Goal: Communication & Community: Answer question/provide support

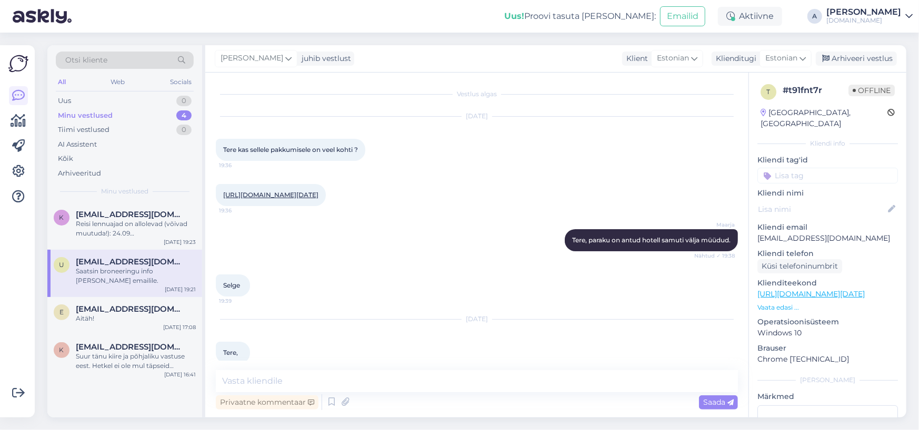
scroll to position [524, 0]
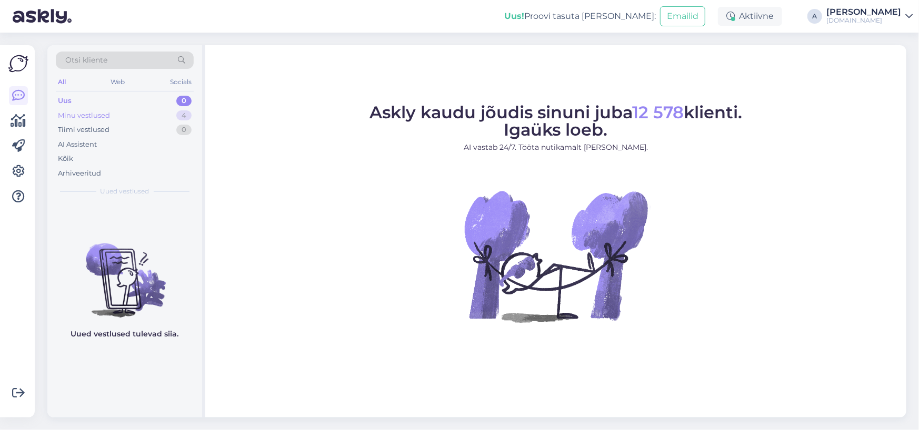
drag, startPoint x: 139, startPoint y: 113, endPoint x: 134, endPoint y: 110, distance: 5.9
click at [138, 113] on div "Minu vestlused 4" at bounding box center [125, 115] width 138 height 15
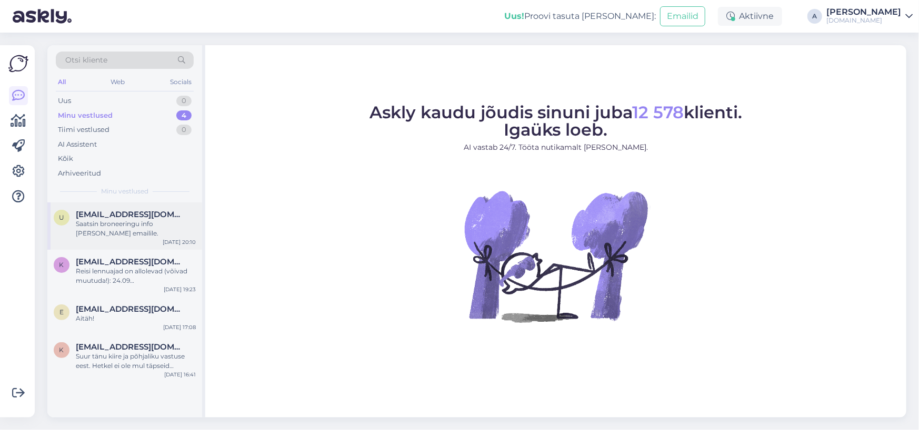
click at [146, 223] on div "Saatsin broneeringu info [PERSON_NAME] emailile." at bounding box center [136, 228] width 120 height 19
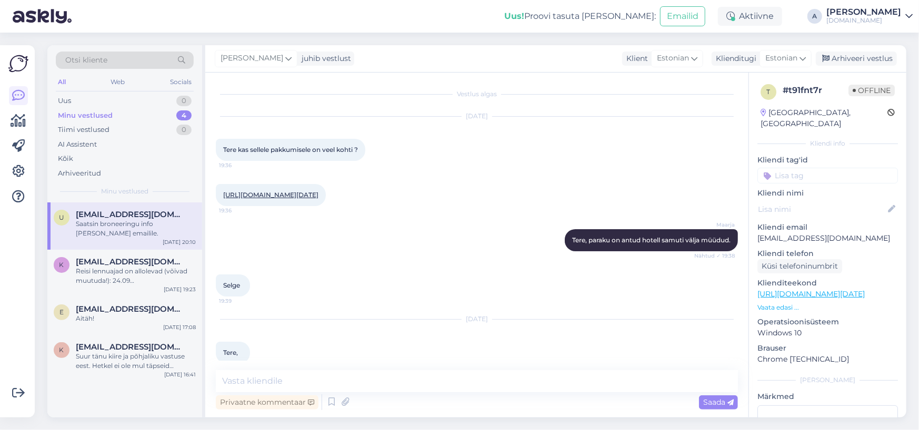
scroll to position [549, 0]
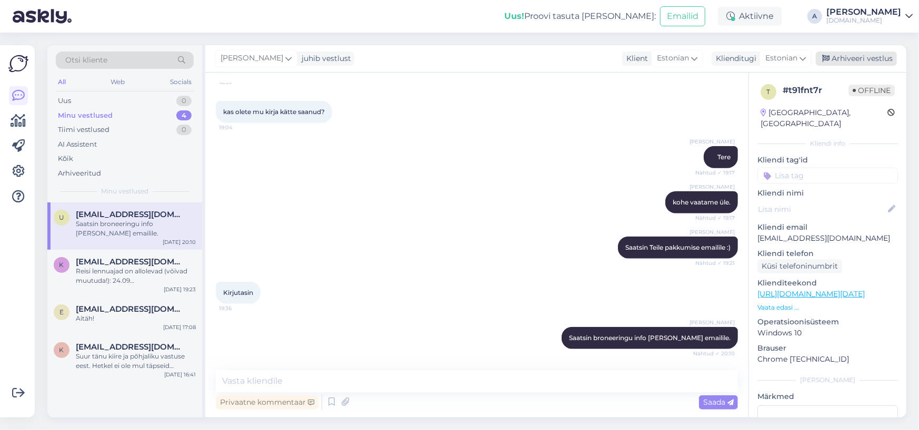
click at [866, 58] on div "Arhiveeri vestlus" at bounding box center [856, 59] width 81 height 14
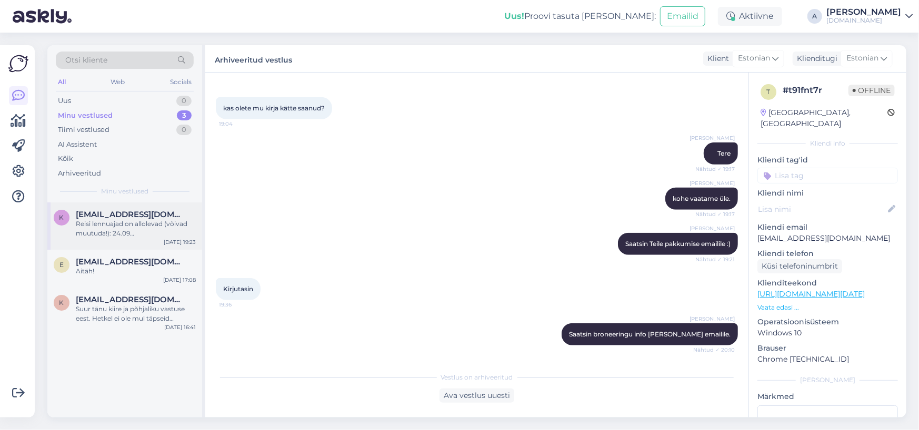
click at [87, 229] on div "Reisi lennuajad on allolevad (võivad muutuda!): 24.09 [GEOGRAPHIC_DATA] - [GEOG…" at bounding box center [136, 228] width 120 height 19
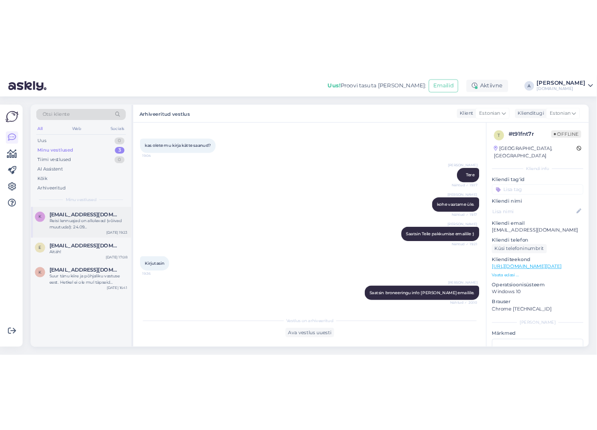
scroll to position [75, 0]
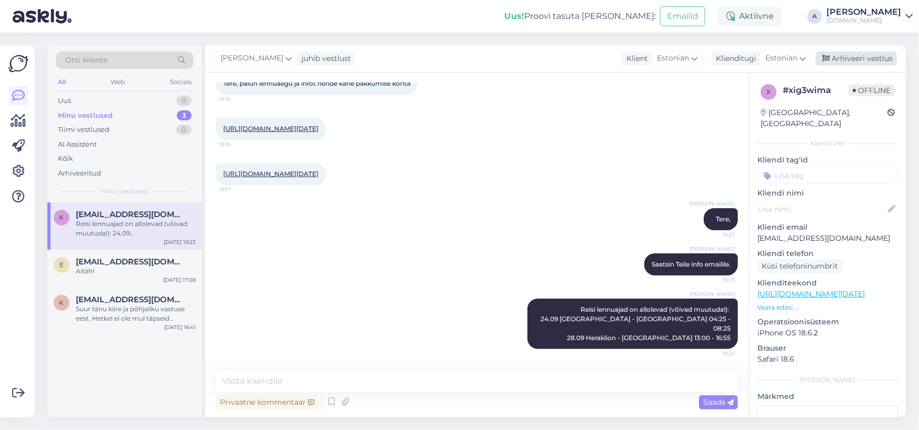
click at [881, 58] on div "Arhiveeri vestlus" at bounding box center [856, 59] width 81 height 14
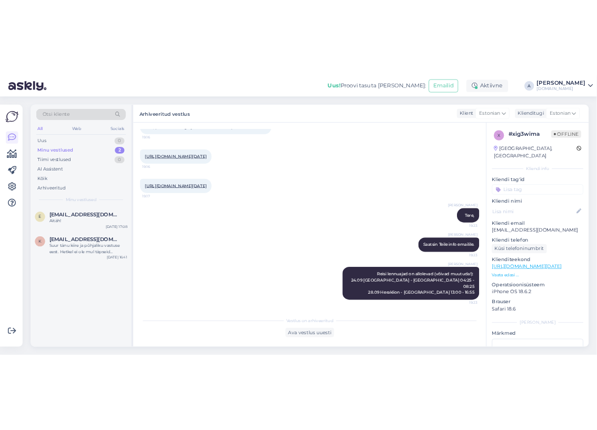
scroll to position [85, 0]
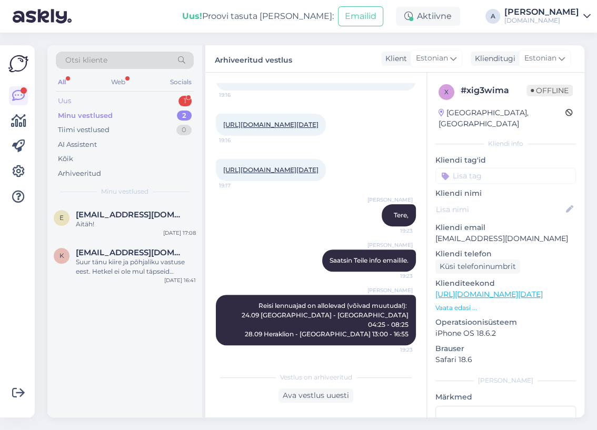
click at [166, 102] on div "Uus 1" at bounding box center [125, 101] width 138 height 15
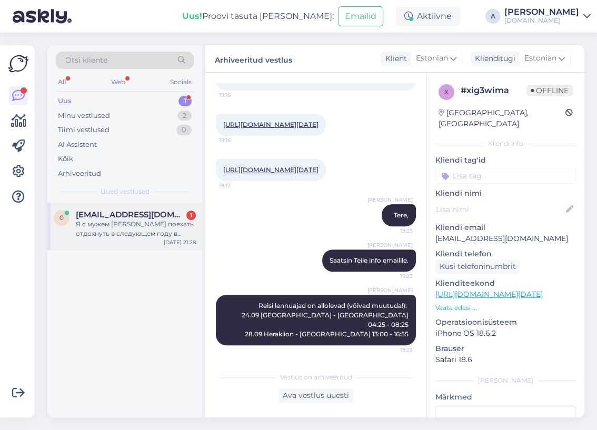
click at [159, 203] on div "0 [EMAIL_ADDRESS][DOMAIN_NAME] 1 Я с мужем хотим поехать отдохнуть в следующем …" at bounding box center [124, 226] width 155 height 47
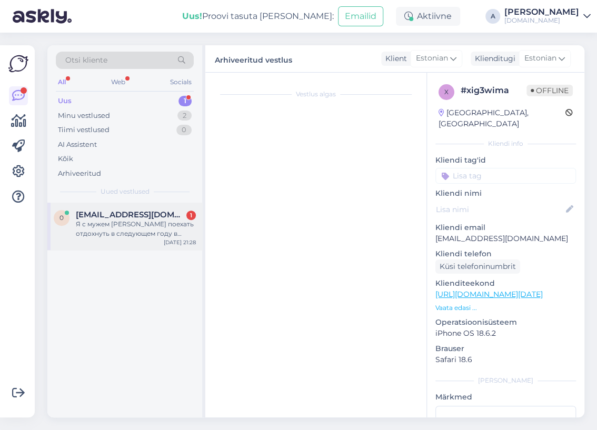
scroll to position [0, 0]
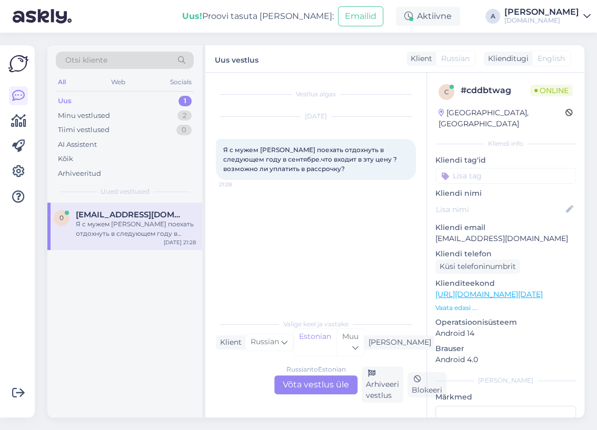
click at [327, 378] on div "Russian to Estonian Võta vestlus üle" at bounding box center [315, 384] width 83 height 19
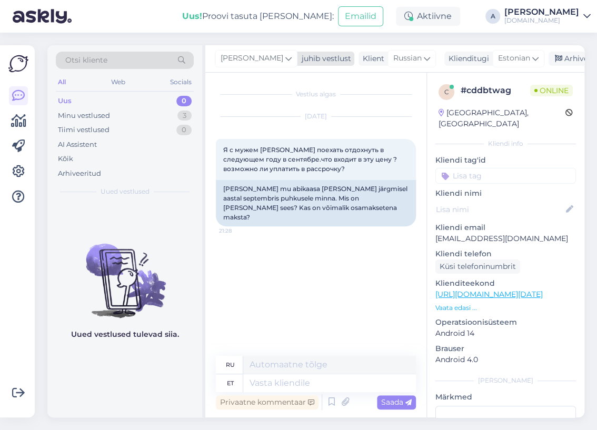
click at [244, 62] on div "[PERSON_NAME]" at bounding box center [256, 58] width 83 height 17
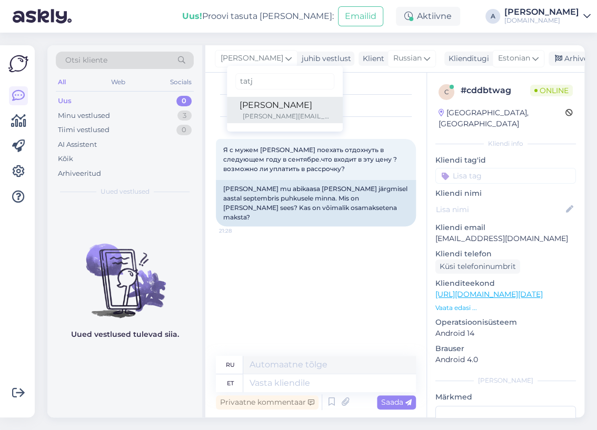
type input "tatj"
click at [265, 101] on div "[PERSON_NAME]" at bounding box center [284, 105] width 91 height 13
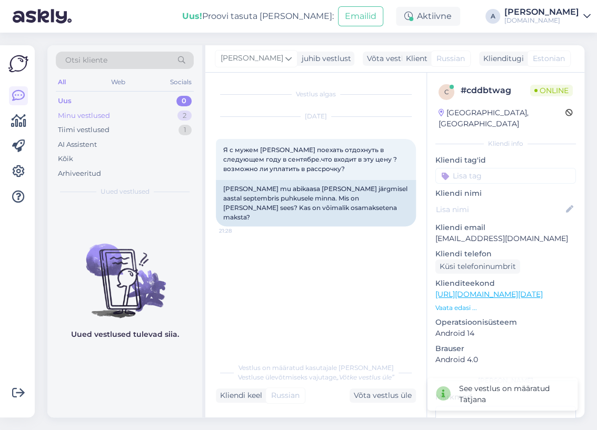
click at [173, 115] on div "Minu vestlused 2" at bounding box center [125, 115] width 138 height 15
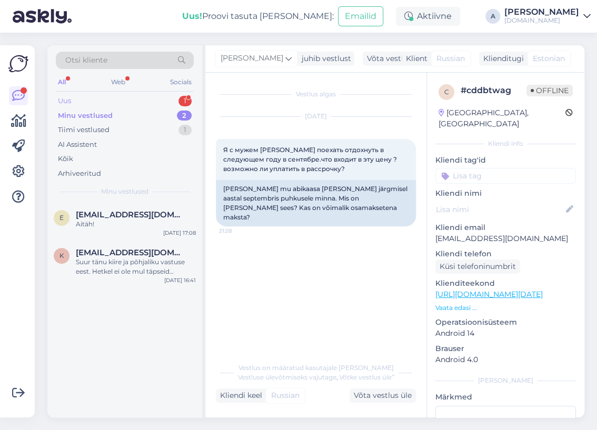
click at [179, 97] on div "1" at bounding box center [184, 101] width 13 height 11
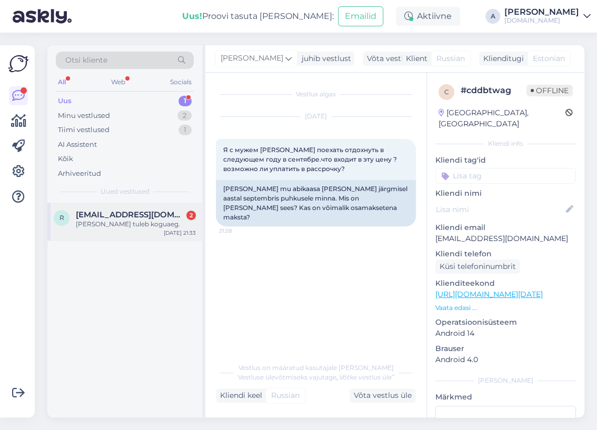
click at [169, 212] on span "[EMAIL_ADDRESS][DOMAIN_NAME]" at bounding box center [130, 214] width 109 height 9
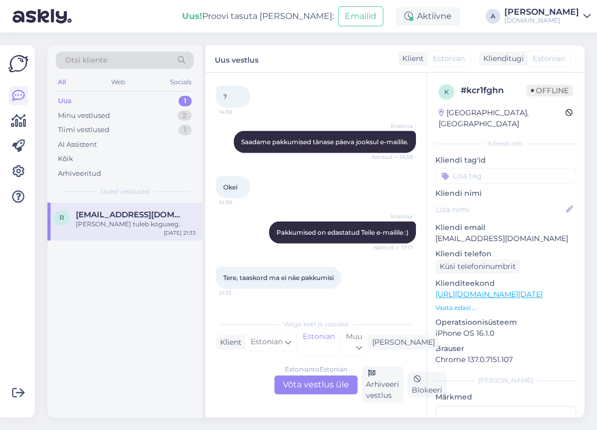
scroll to position [833, 0]
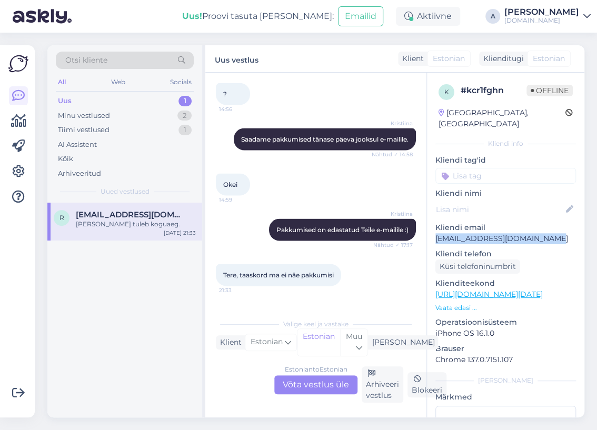
drag, startPoint x: 555, startPoint y: 227, endPoint x: 429, endPoint y: 229, distance: 126.3
click at [429, 229] on div "k # kcr1fghn Offline [GEOGRAPHIC_DATA], [GEOGRAPHIC_DATA] Kliendi info Kliendi …" at bounding box center [505, 295] width 157 height 444
copy p "[EMAIL_ADDRESS][DOMAIN_NAME]"
click at [300, 384] on div "Estonian to Estonian Võta vestlus üle" at bounding box center [315, 384] width 83 height 19
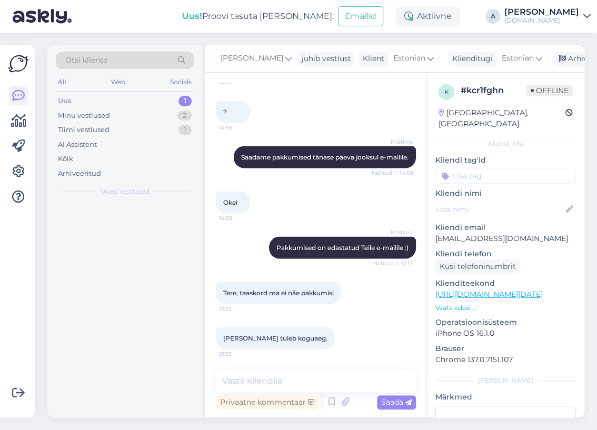
scroll to position [776, 0]
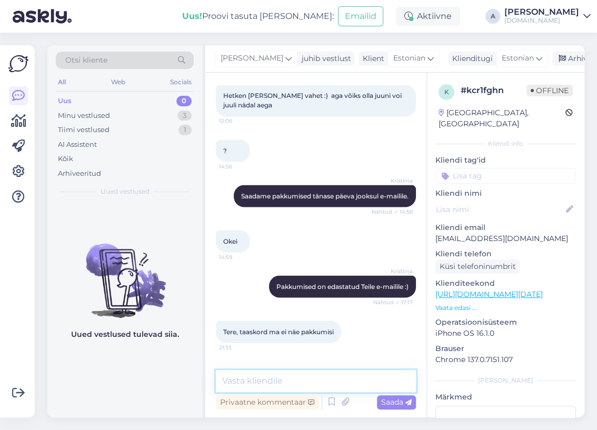
drag, startPoint x: 290, startPoint y: 382, endPoint x: 293, endPoint y: 374, distance: 8.7
click at [290, 382] on textarea at bounding box center [316, 381] width 200 height 22
paste textarea "[EMAIL_ADDRESS][DOMAIN_NAME]"
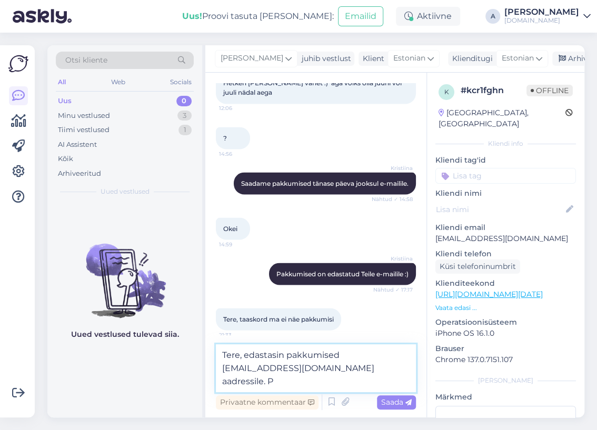
scroll to position [802, 0]
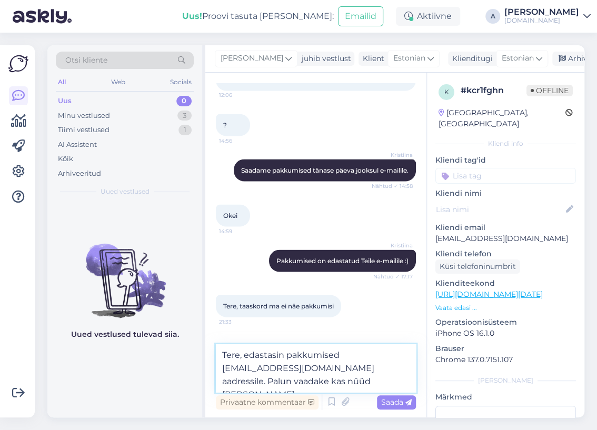
type textarea "Tere, edastasin pakkumised [EMAIL_ADDRESS][DOMAIN_NAME] aadressile. Palun vaada…"
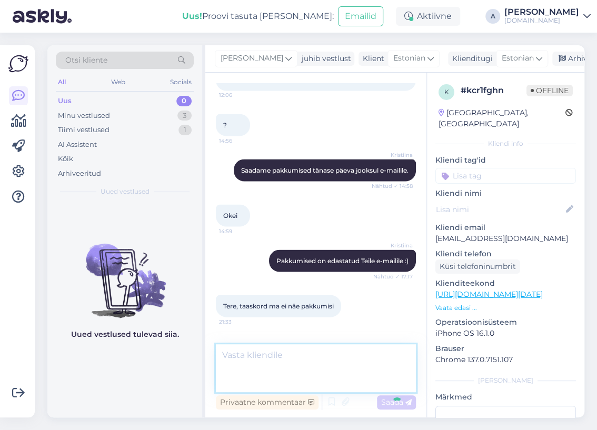
scroll to position [840, 0]
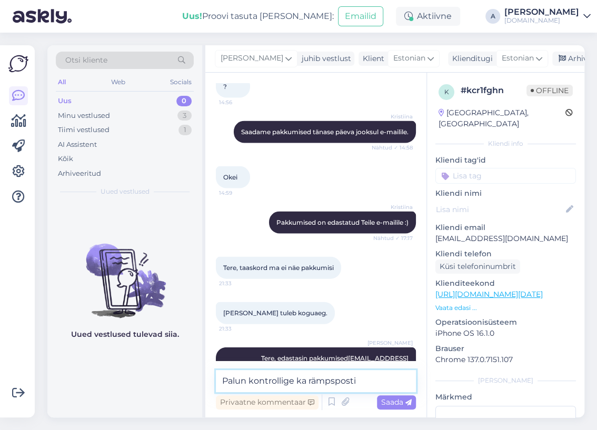
type textarea "Palun kontrollige ka rämpsposti."
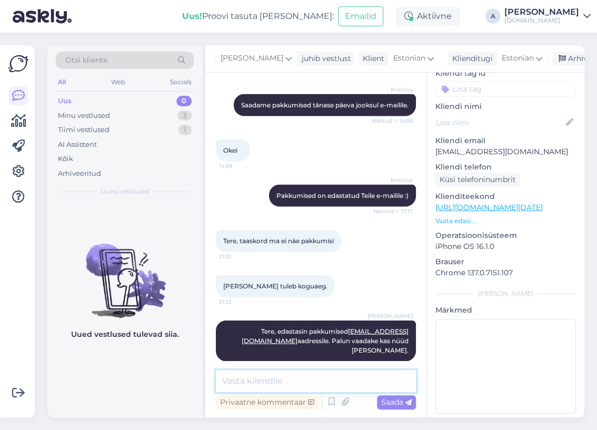
scroll to position [886, 0]
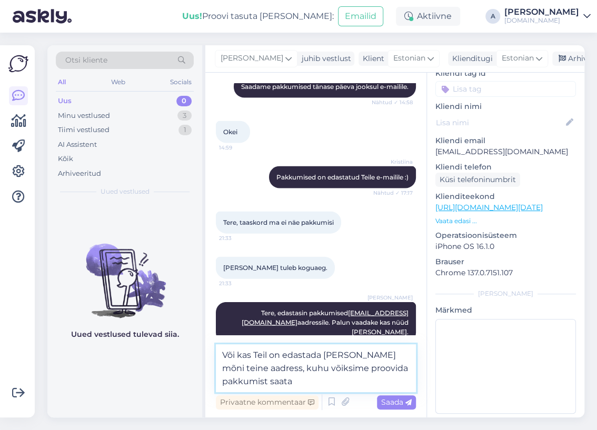
type textarea "Või kas Teil on edastada [PERSON_NAME] mõni teine aadress, kuhu võiksime proovi…"
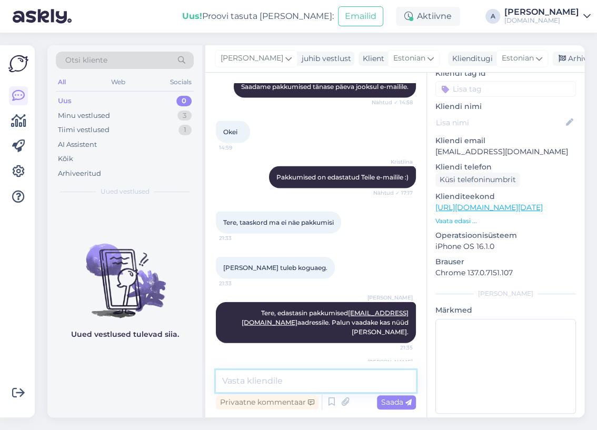
scroll to position [940, 0]
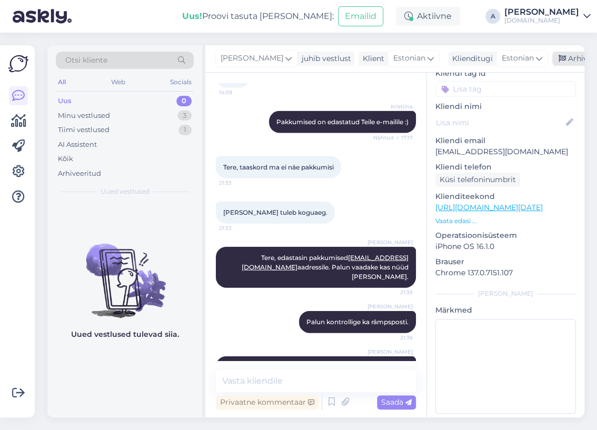
click at [558, 55] on div "Arhiveeri vestlus" at bounding box center [592, 59] width 81 height 14
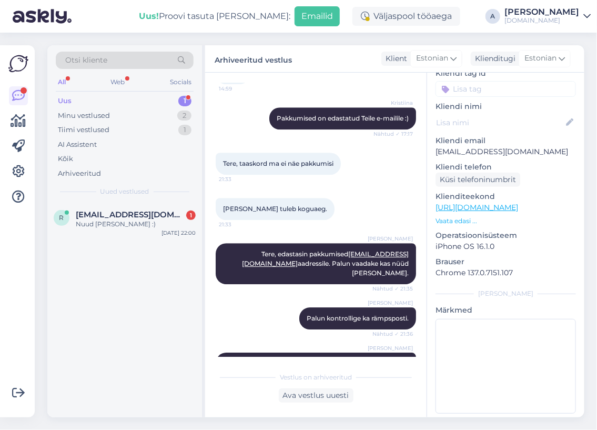
scroll to position [989, 0]
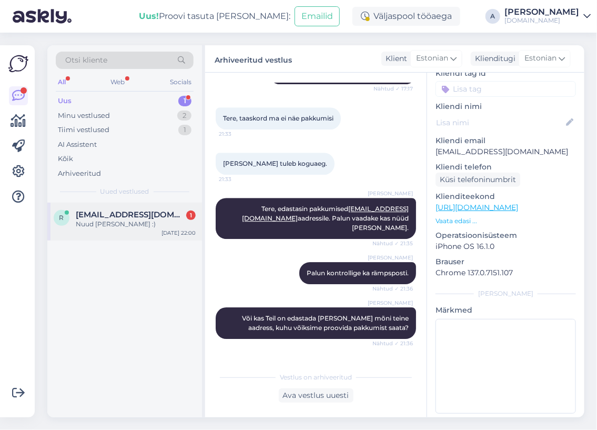
click at [170, 229] on div "[DATE] 22:00" at bounding box center [179, 233] width 34 height 8
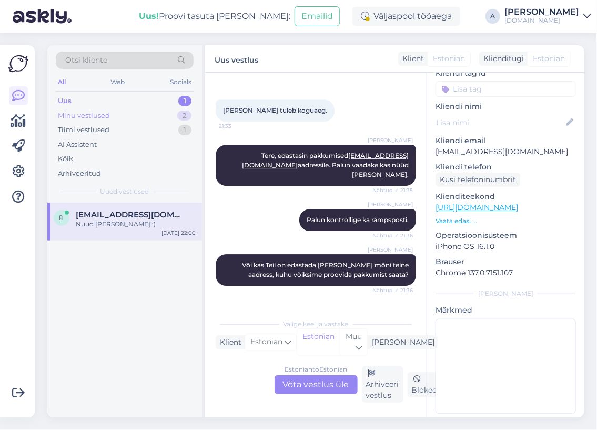
click at [163, 113] on div "Minu vestlused 2" at bounding box center [125, 115] width 138 height 15
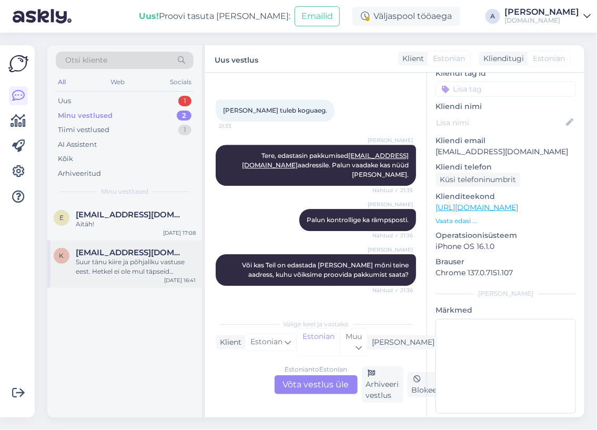
click at [157, 245] on div "k [EMAIL_ADDRESS][DOMAIN_NAME] Suur tänu kiire ja põhjaliku vastuse eest. Hetke…" at bounding box center [124, 263] width 155 height 47
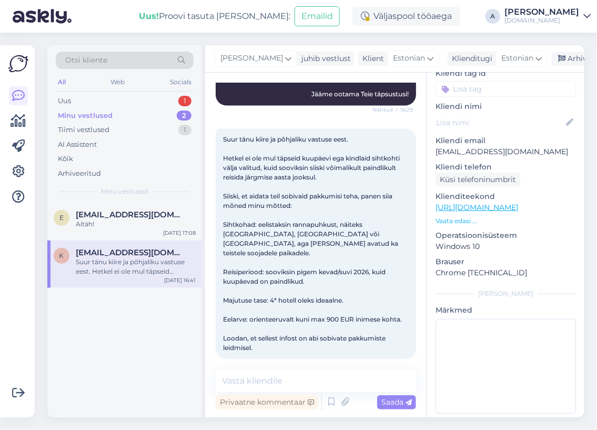
scroll to position [729, 0]
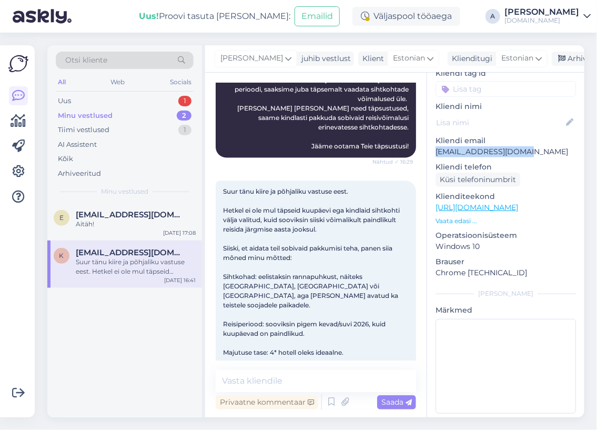
drag, startPoint x: 503, startPoint y: 140, endPoint x: 433, endPoint y: 138, distance: 70.5
click at [433, 138] on div "n # nilmjo5u Offline [GEOGRAPHIC_DATA], [GEOGRAPHIC_DATA] Kliendi info Kliendi …" at bounding box center [505, 208] width 157 height 444
copy p "[EMAIL_ADDRESS][DOMAIN_NAME]"
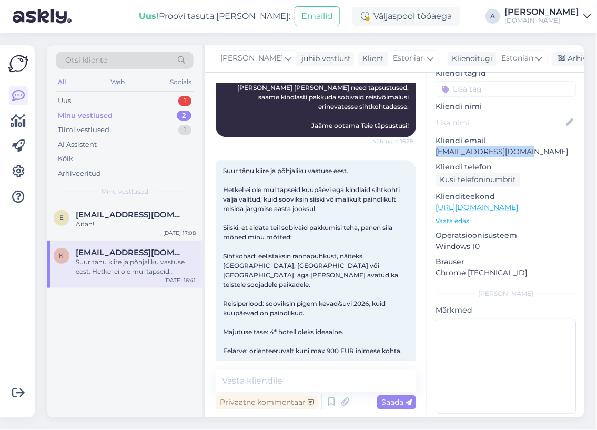
scroll to position [782, 0]
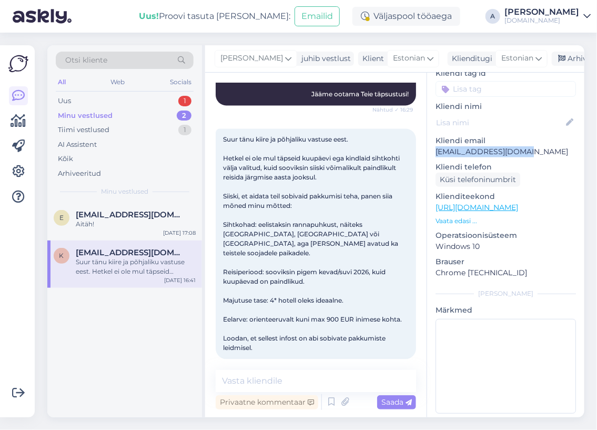
click at [531, 146] on p "[EMAIL_ADDRESS][DOMAIN_NAME]" at bounding box center [506, 151] width 141 height 11
drag, startPoint x: 499, startPoint y: 141, endPoint x: 159, endPoint y: 101, distance: 342.9
click at [428, 141] on div "n # nilmjo5u Offline [GEOGRAPHIC_DATA], [GEOGRAPHIC_DATA] Kliendi info Kliendi …" at bounding box center [505, 208] width 157 height 444
copy p "[EMAIL_ADDRESS][DOMAIN_NAME]"
click at [309, 368] on div "Vestlus algas [DATE] Tere! Sooviksin saada reisipakkumisi [PERSON_NAME] inimese…" at bounding box center [316, 245] width 222 height 345
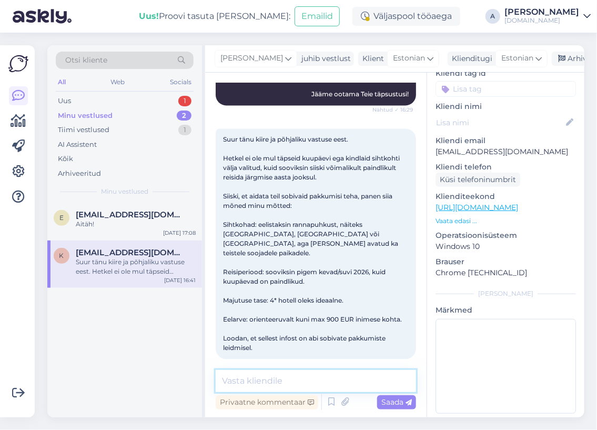
click at [302, 376] on textarea at bounding box center [316, 381] width 200 height 22
type textarea "Saatsin Teile pakkumised emailile :)"
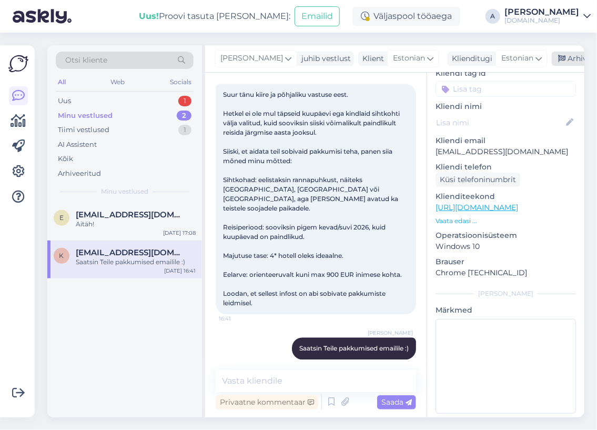
click at [565, 57] on div "Arhiveeri vestlus" at bounding box center [592, 59] width 81 height 14
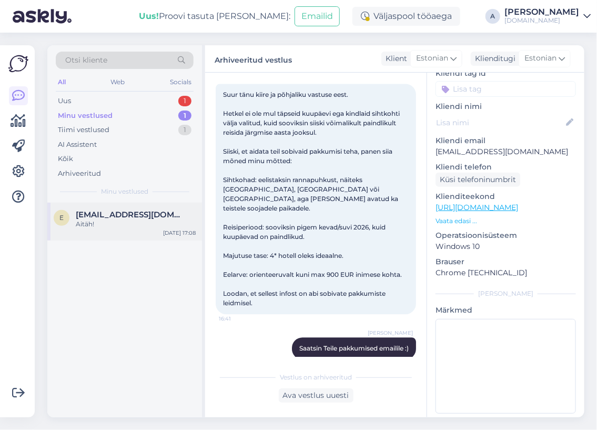
click at [151, 223] on div "Aitäh!" at bounding box center [136, 223] width 120 height 9
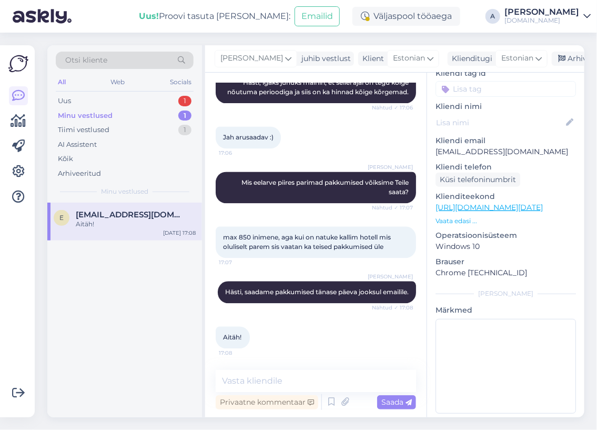
click at [515, 203] on link "[URL][DOMAIN_NAME][DATE]" at bounding box center [489, 207] width 107 height 9
click at [299, 373] on textarea at bounding box center [316, 381] width 200 height 22
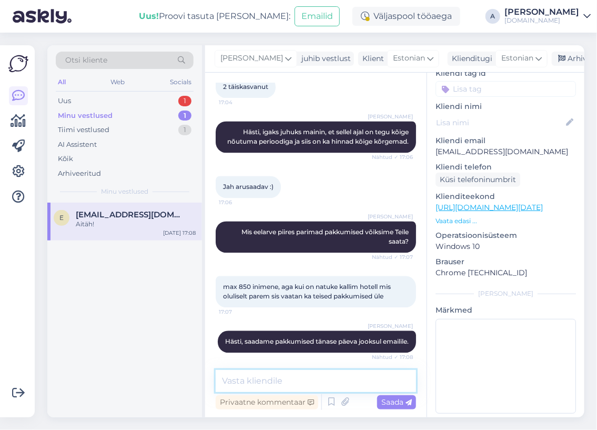
scroll to position [538, 0]
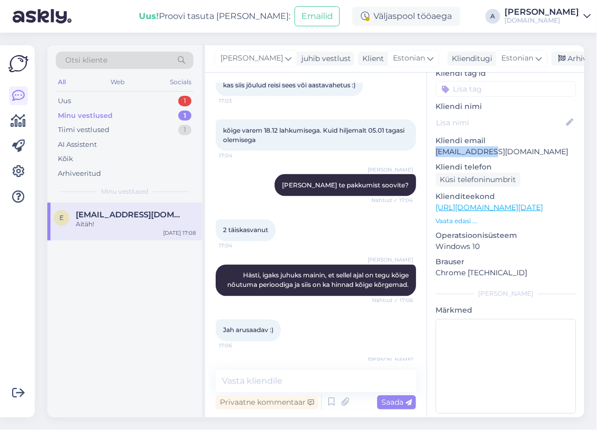
copy p "[EMAIL_ADDRESS][DOMAIN_NAME]"
drag, startPoint x: 504, startPoint y: 146, endPoint x: 216, endPoint y: 103, distance: 291.6
click at [436, 143] on div "z # za4wd8zc Offline [GEOGRAPHIC_DATA], [GEOGRAPHIC_DATA] Kliendi info Kliendi …" at bounding box center [505, 208] width 157 height 444
click at [252, 378] on textarea at bounding box center [316, 381] width 200 height 22
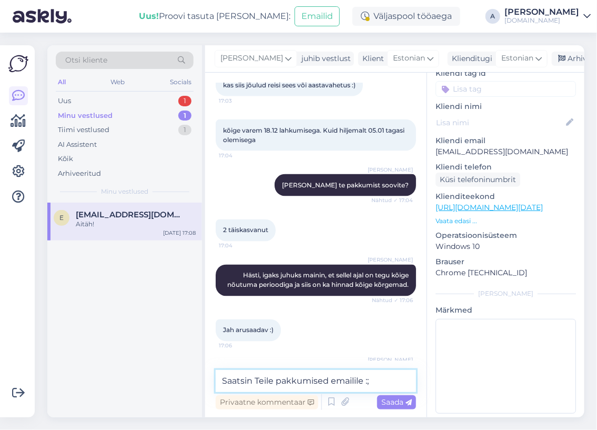
type textarea "Saatsin Teile pakkumised emailile :;)"
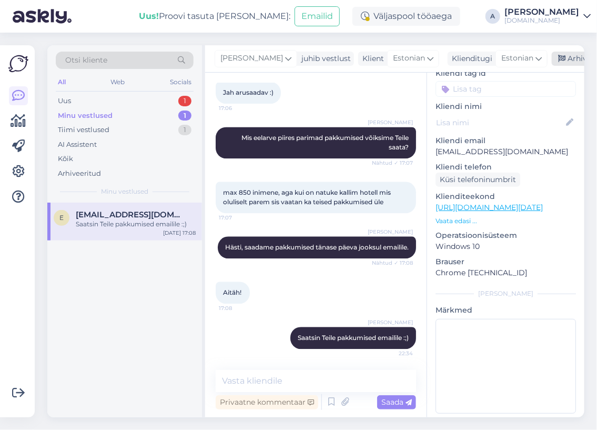
click at [552, 62] on div "Arhiveeri vestlus" at bounding box center [592, 59] width 81 height 14
